Goal: Book appointment/travel/reservation

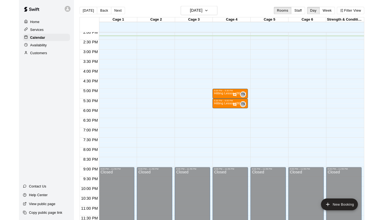
scroll to position [310, 0]
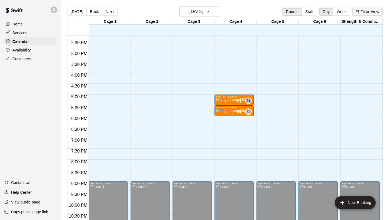
click at [346, 13] on button "Filter View" at bounding box center [367, 12] width 30 height 8
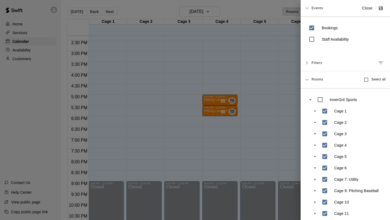
scroll to position [27, 0]
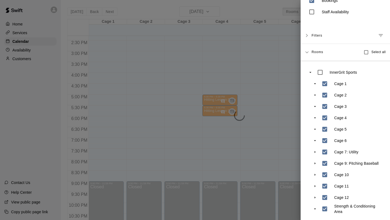
click at [290, 148] on div at bounding box center [195, 110] width 390 height 220
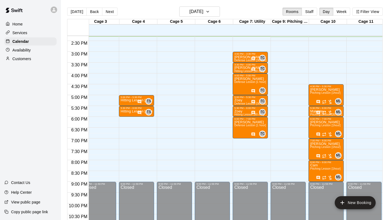
scroll to position [309, 33]
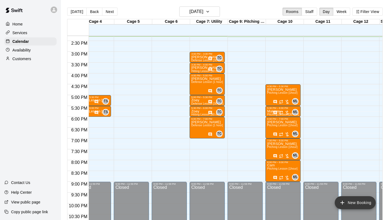
click at [343, 148] on icon "add" at bounding box center [342, 202] width 6 height 6
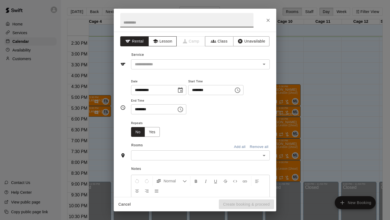
click at [161, 39] on button "Lesson" at bounding box center [162, 41] width 28 height 10
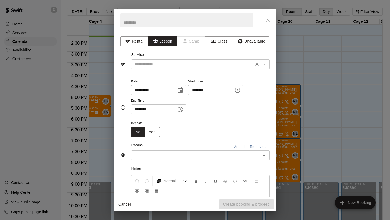
click at [161, 62] on input "text" at bounding box center [192, 64] width 119 height 7
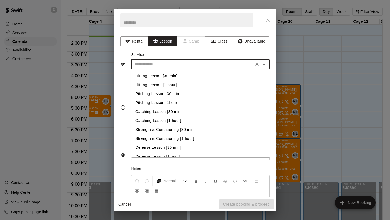
click at [178, 95] on li "Pitching Lesson [30 min]" at bounding box center [200, 93] width 139 height 9
type input "**********"
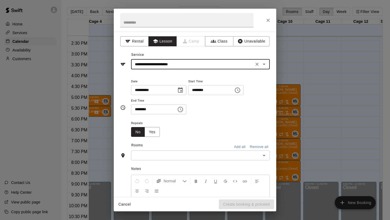
click at [240, 91] on icon "Choose time, selected time is 2:00 PM" at bounding box center [237, 90] width 6 height 6
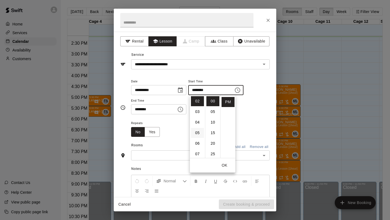
click at [196, 132] on li "05" at bounding box center [197, 133] width 13 height 10
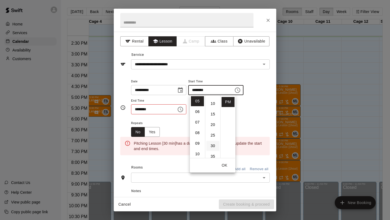
click at [211, 144] on li "30" at bounding box center [212, 146] width 13 height 10
type input "********"
click at [184, 111] on icon "Choose time, selected time is 2:30 PM" at bounding box center [180, 109] width 6 height 6
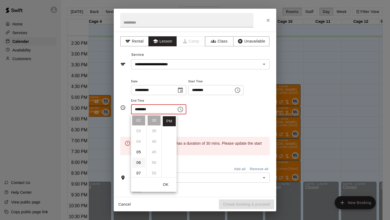
click at [140, 148] on li "06" at bounding box center [138, 163] width 13 height 10
click at [154, 122] on li "00" at bounding box center [154, 120] width 13 height 10
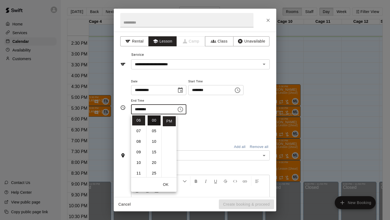
type input "********"
click at [195, 117] on div "**********" at bounding box center [200, 99] width 139 height 42
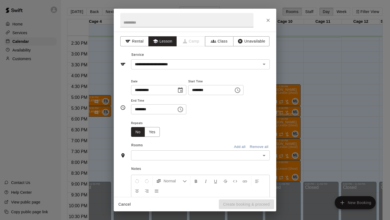
click at [165, 148] on input "text" at bounding box center [196, 155] width 126 height 7
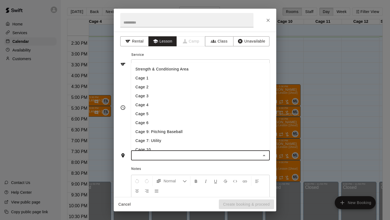
click at [161, 130] on li "Cage 9: Pitching Baseball" at bounding box center [200, 131] width 139 height 9
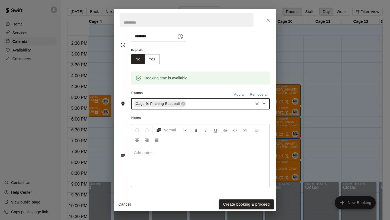
click at [157, 148] on div at bounding box center [200, 166] width 138 height 41
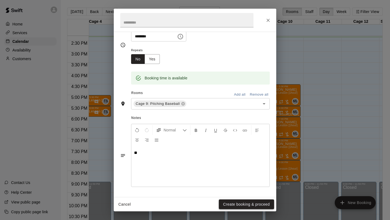
click at [230, 148] on button "Create booking & proceed" at bounding box center [246, 204] width 55 height 10
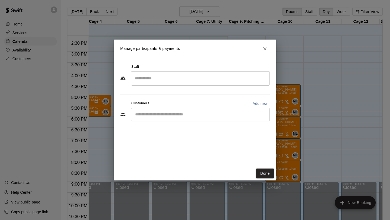
click at [183, 75] on input "Search staff" at bounding box center [201, 78] width 134 height 9
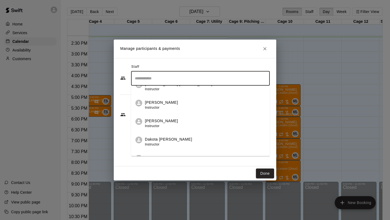
scroll to position [49, 0]
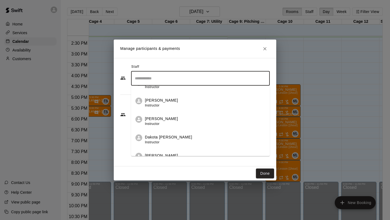
click at [181, 136] on div "Dakota [PERSON_NAME] Instructor" at bounding box center [205, 139] width 121 height 11
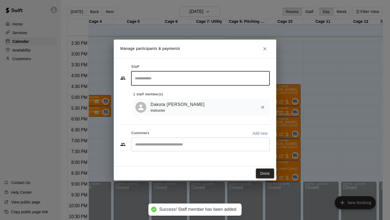
click at [266, 148] on button "Done" at bounding box center [265, 173] width 18 height 10
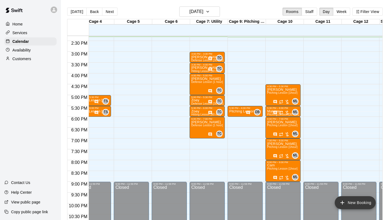
click at [346, 148] on button "New Booking" at bounding box center [355, 202] width 41 height 13
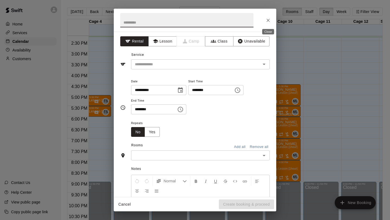
click at [267, 20] on icon "Close" at bounding box center [267, 20] width 5 height 5
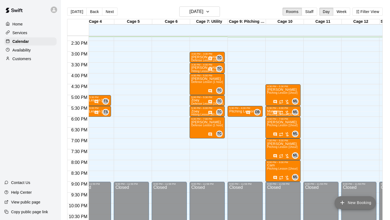
click at [346, 148] on button "New Booking" at bounding box center [355, 202] width 41 height 13
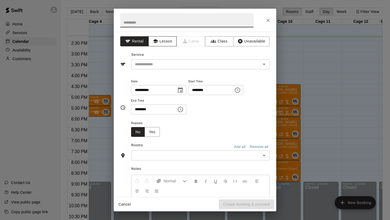
click at [167, 42] on button "Lesson" at bounding box center [162, 41] width 28 height 10
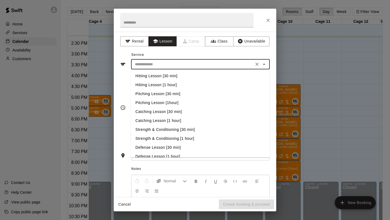
click at [163, 65] on input "text" at bounding box center [192, 64] width 119 height 7
click at [167, 95] on li "Pitching Lesson [30 min]" at bounding box center [200, 93] width 139 height 9
type input "**********"
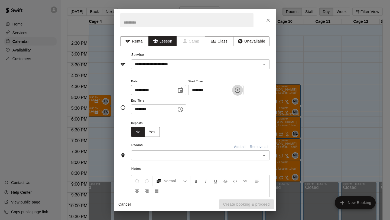
click at [240, 92] on icon "Choose time, selected time is 2:00 PM" at bounding box center [237, 90] width 6 height 6
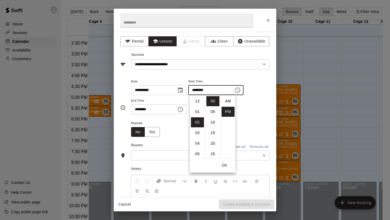
scroll to position [10, 0]
click at [196, 144] on li "06" at bounding box center [197, 143] width 13 height 10
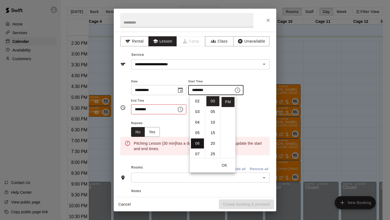
scroll to position [63, 0]
click at [215, 142] on li "30" at bounding box center [212, 144] width 13 height 10
type input "********"
click at [182, 111] on icon "Choose time, selected time is 2:30 PM" at bounding box center [180, 109] width 6 height 6
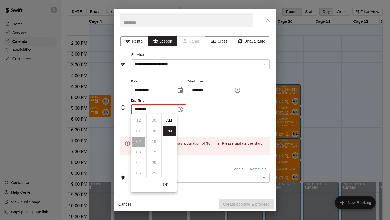
scroll to position [10, 0]
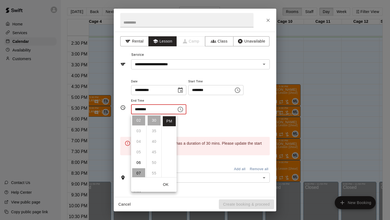
click at [138, 148] on li "07" at bounding box center [138, 173] width 13 height 10
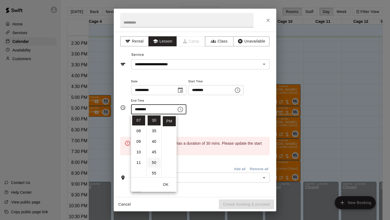
scroll to position [0, 0]
click at [155, 121] on li "00" at bounding box center [154, 120] width 13 height 10
type input "********"
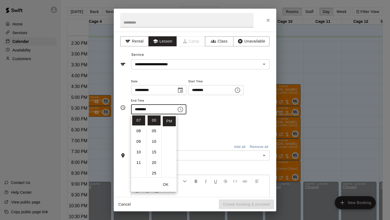
click at [183, 124] on div "Repeats No Yes" at bounding box center [200, 128] width 139 height 17
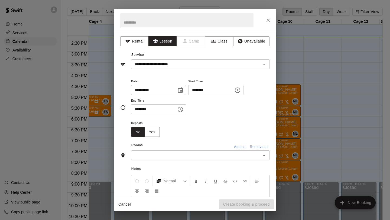
click at [162, 148] on div "​" at bounding box center [200, 155] width 139 height 10
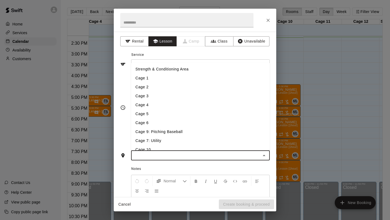
click at [164, 128] on li "Cage 9: Pitching Baseball" at bounding box center [200, 131] width 139 height 9
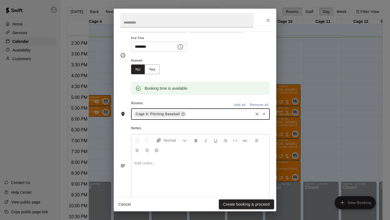
scroll to position [69, 0]
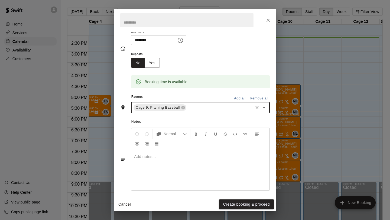
click at [170, 148] on div at bounding box center [200, 170] width 138 height 41
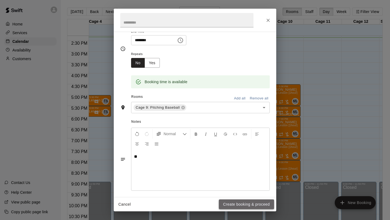
click at [227, 148] on button "Create booking & proceed" at bounding box center [246, 204] width 55 height 10
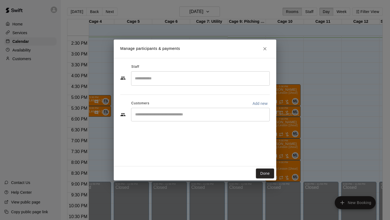
click at [165, 80] on input "Search staff" at bounding box center [201, 78] width 134 height 9
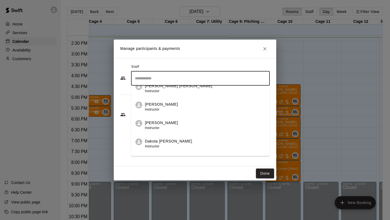
scroll to position [45, 0]
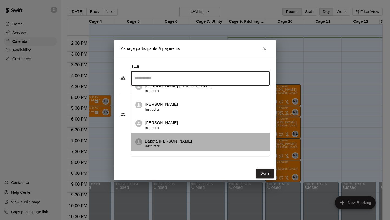
click at [176, 143] on div "Dakota [PERSON_NAME] Instructor" at bounding box center [205, 143] width 121 height 11
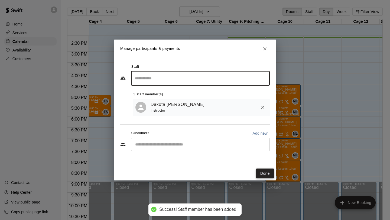
click at [266, 148] on button "Done" at bounding box center [265, 173] width 18 height 10
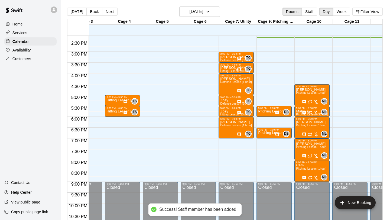
scroll to position [0, 97]
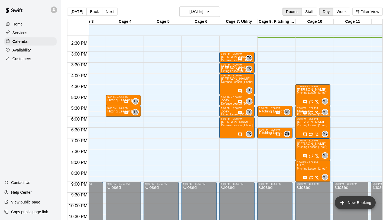
click at [346, 148] on button "New Booking" at bounding box center [355, 202] width 41 height 13
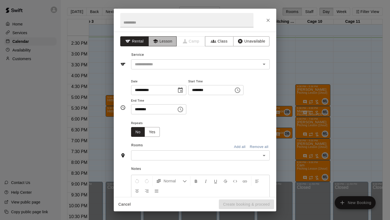
click at [173, 44] on button "Lesson" at bounding box center [162, 41] width 28 height 10
click at [169, 68] on div "​" at bounding box center [200, 64] width 139 height 10
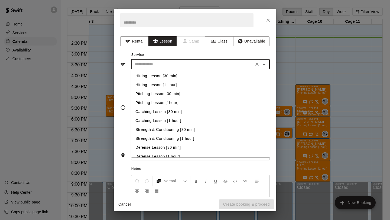
click at [170, 77] on li "Hitting Lesson [30 min]" at bounding box center [200, 75] width 139 height 9
type input "**********"
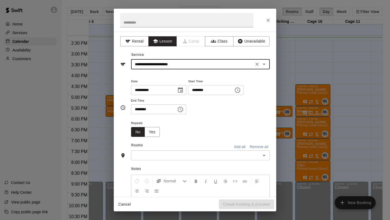
click at [239, 91] on icon "Choose time, selected time is 2:00 PM" at bounding box center [237, 89] width 5 height 5
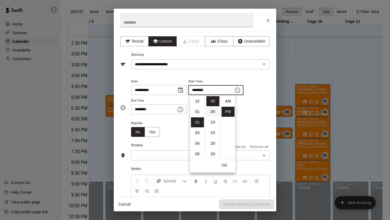
scroll to position [10, 0]
click at [199, 144] on li "06" at bounding box center [197, 143] width 13 height 10
type input "********"
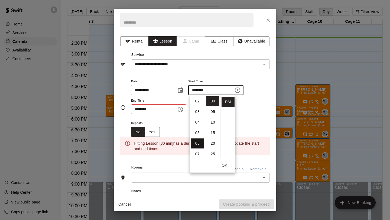
scroll to position [63, 0]
click at [181, 110] on icon "Choose time, selected time is 2:30 PM" at bounding box center [180, 109] width 6 height 6
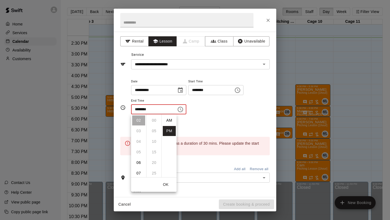
scroll to position [10, 0]
click at [140, 148] on li "06" at bounding box center [138, 163] width 13 height 10
type input "********"
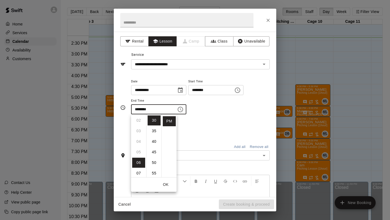
scroll to position [63, 0]
click at [187, 132] on div "Repeats No Yes" at bounding box center [200, 128] width 139 height 17
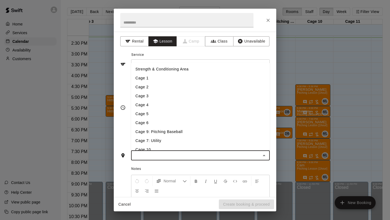
click at [165, 148] on input "text" at bounding box center [196, 155] width 126 height 7
click at [157, 115] on li "Cage 5" at bounding box center [200, 113] width 139 height 9
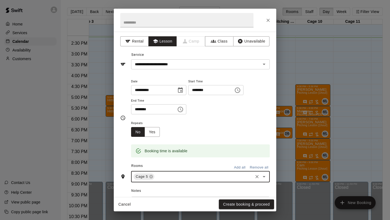
scroll to position [73, 0]
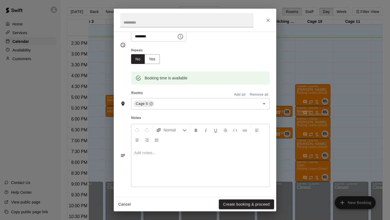
click at [158, 148] on div at bounding box center [200, 166] width 138 height 41
click at [233, 148] on button "Create booking & proceed" at bounding box center [246, 204] width 55 height 10
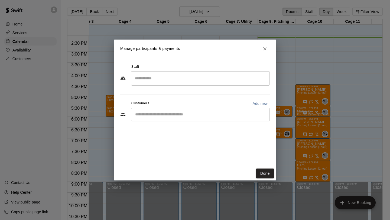
click at [162, 79] on input "Search staff" at bounding box center [201, 78] width 134 height 9
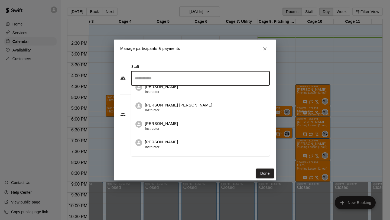
scroll to position [46, 0]
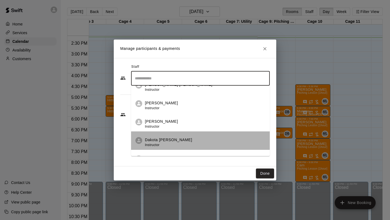
click at [165, 142] on p "Dakota [PERSON_NAME]" at bounding box center [168, 140] width 47 height 6
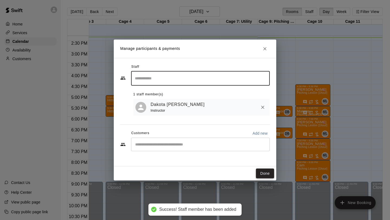
click at [267, 148] on button "Done" at bounding box center [265, 173] width 18 height 10
